Goal: Information Seeking & Learning: Understand process/instructions

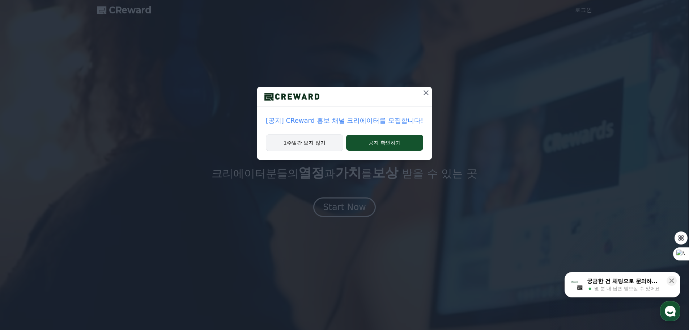
click at [319, 148] on button "1주일간 보지 않기" at bounding box center [304, 142] width 77 height 17
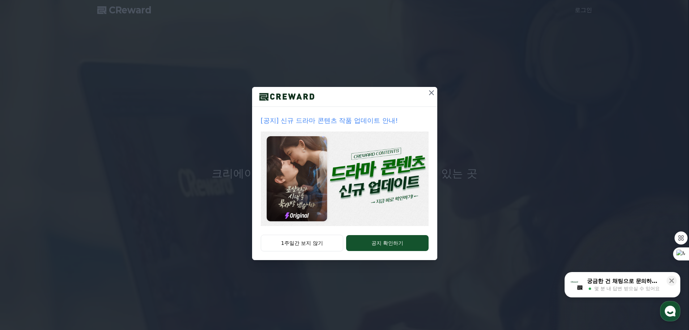
click at [433, 94] on icon at bounding box center [431, 92] width 9 height 9
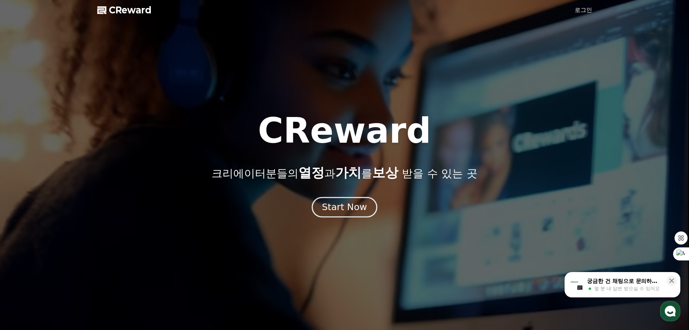
click at [352, 212] on div "Start Now" at bounding box center [344, 207] width 45 height 12
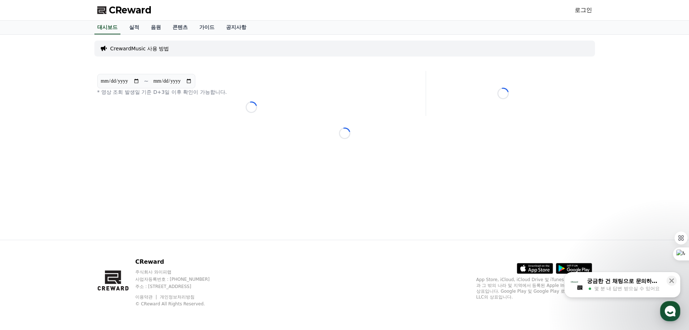
click at [73, 104] on div "**********" at bounding box center [344, 137] width 689 height 205
click at [77, 107] on div "**********" at bounding box center [344, 137] width 689 height 205
click at [185, 28] on link "콘텐츠" at bounding box center [180, 28] width 27 height 14
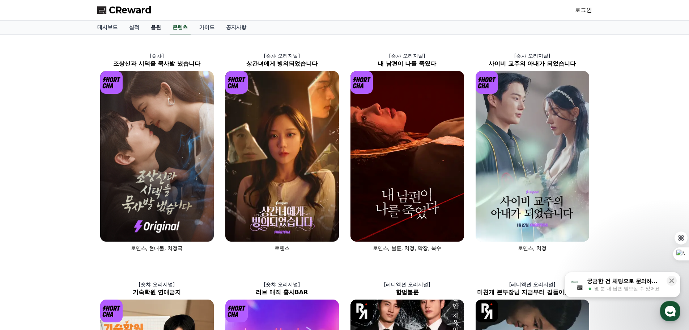
click at [156, 26] on link "음원" at bounding box center [156, 28] width 22 height 14
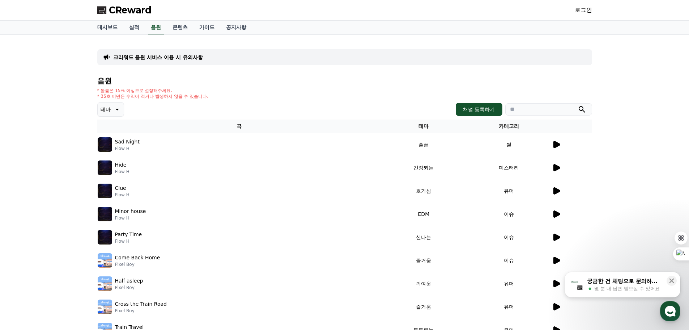
click at [268, 95] on div "* 볼륨은 15% 이상으로 설정해주세요. * 35초 미만은 수익이 적거나 발생하지 않을 수 있습니다." at bounding box center [344, 94] width 495 height 12
click at [378, 86] on div "음원 * 볼륨은 15% 이상으로 설정해주세요. * 35초 미만은 수익이 적거나 발생하지 않을 수 있습니다. 테마 채널 등록하기 곡 테마 카테고…" at bounding box center [344, 228] width 495 height 302
click at [551, 147] on td "썰" at bounding box center [508, 144] width 85 height 23
click at [558, 143] on icon at bounding box center [557, 144] width 7 height 7
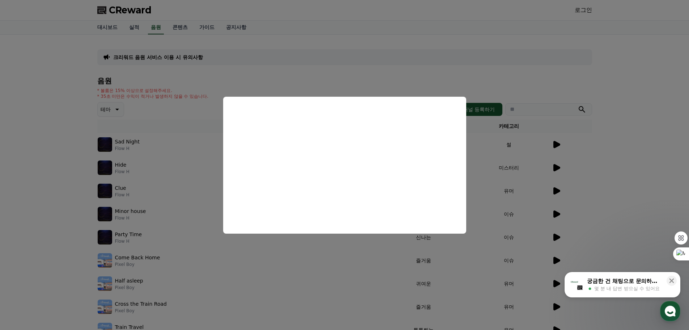
click at [603, 174] on button "close modal" at bounding box center [344, 165] width 689 height 330
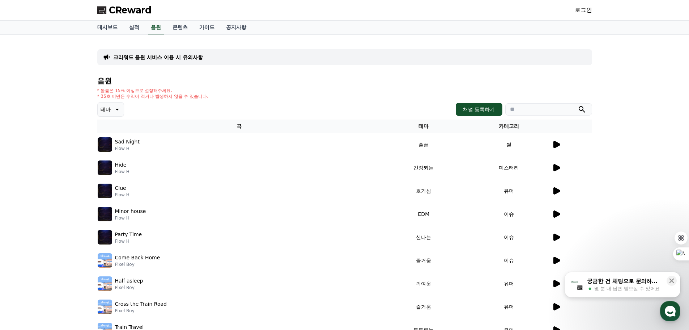
click at [565, 191] on div at bounding box center [572, 190] width 40 height 9
click at [556, 191] on icon at bounding box center [557, 190] width 7 height 7
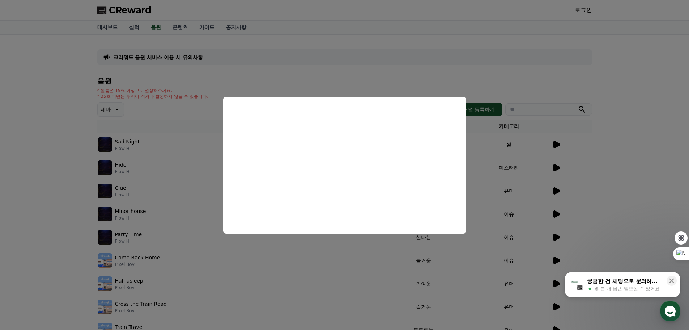
click at [603, 179] on button "close modal" at bounding box center [344, 165] width 689 height 330
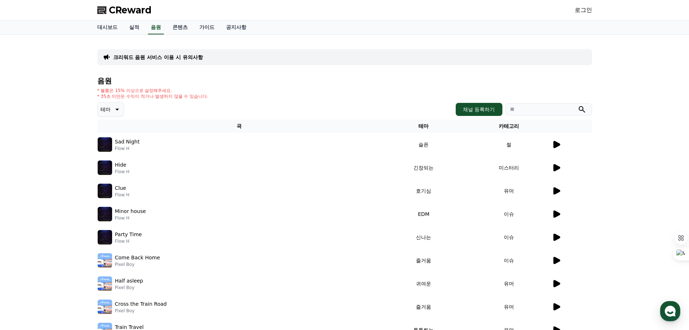
click at [290, 71] on div "크리워드 음원 서비스 이용 시 유의사항 음원 * 볼륨은 15% 이상으로 설정해주세요. * 35초 미만은 수익이 적거나 발생하지 않을 수 있습니…" at bounding box center [344, 210] width 495 height 338
drag, startPoint x: 176, startPoint y: 52, endPoint x: 306, endPoint y: 62, distance: 130.9
click at [176, 52] on div "크리워드 음원 서비스 이용 시 유의사항" at bounding box center [344, 57] width 495 height 16
click at [184, 27] on link "콘텐츠" at bounding box center [180, 28] width 27 height 14
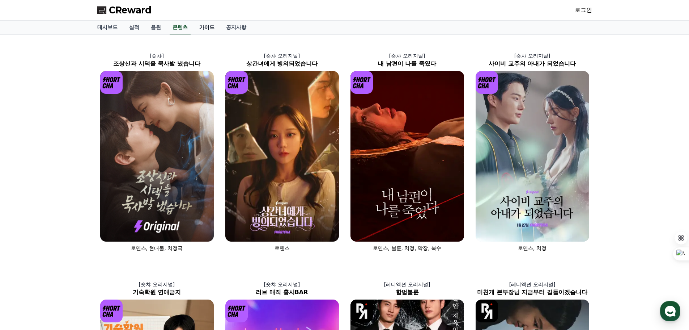
click at [210, 29] on link "가이드" at bounding box center [207, 28] width 27 height 14
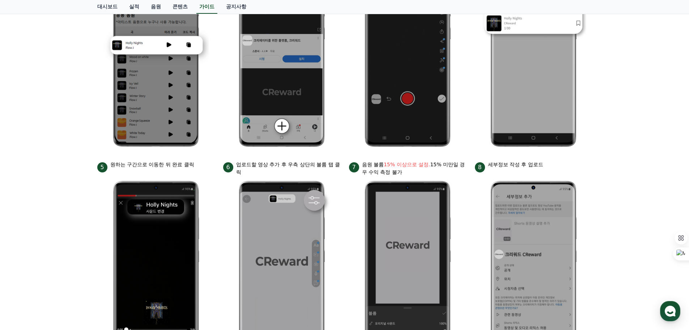
scroll to position [253, 0]
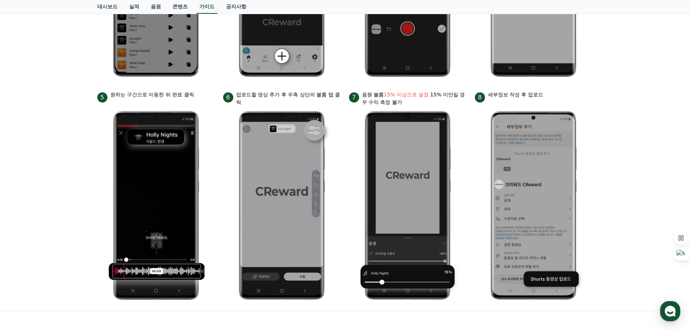
click at [636, 143] on div "안드로이드 아이폰 PC 유튜브 영상만 사용 가능합니다. 진행방법 *영상은 최소 35초 이상으로 업로드하는 것을 권장합니다. 1 크리워드에서 이…" at bounding box center [344, 45] width 689 height 529
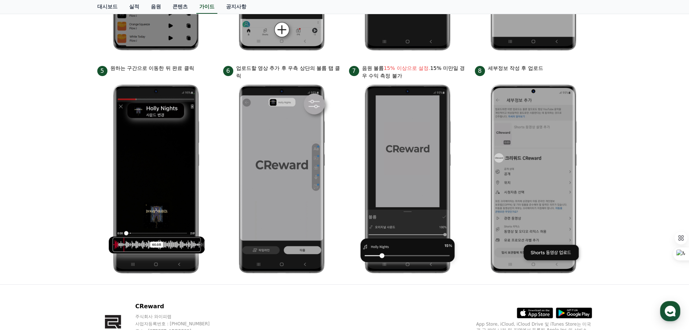
scroll to position [324, 0]
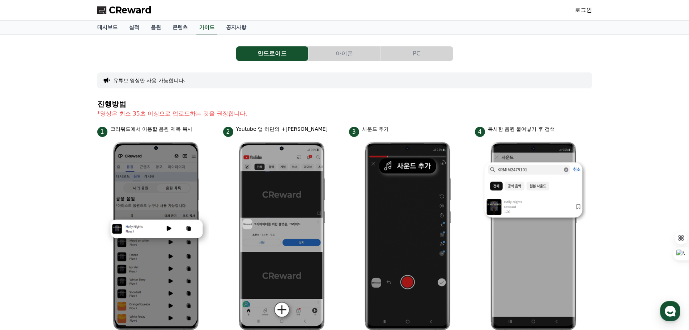
click at [636, 143] on div "안드로이드 아이폰 PC 유튜브 영상만 사용 가능합니다. 진행방법 *영상은 최소 35초 이상으로 업로드하는 것을 권장합니다. 1 크리워드에서 이…" at bounding box center [344, 299] width 689 height 529
